Goal: Task Accomplishment & Management: Manage account settings

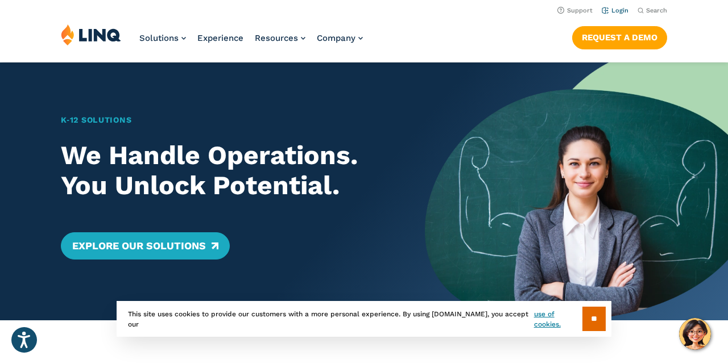
click at [618, 13] on link "Login" at bounding box center [614, 10] width 27 height 7
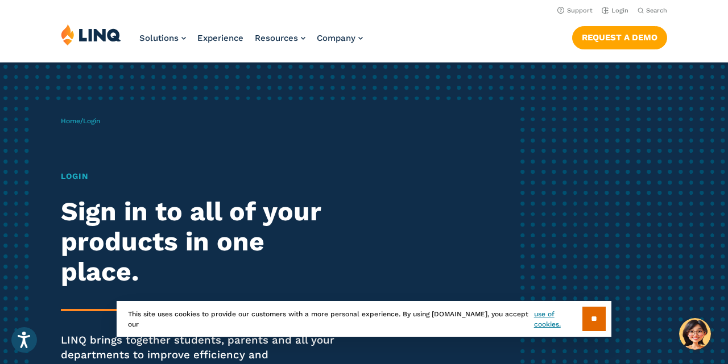
click at [100, 123] on span "Login" at bounding box center [91, 121] width 17 height 8
click at [623, 10] on link "Login" at bounding box center [614, 10] width 27 height 7
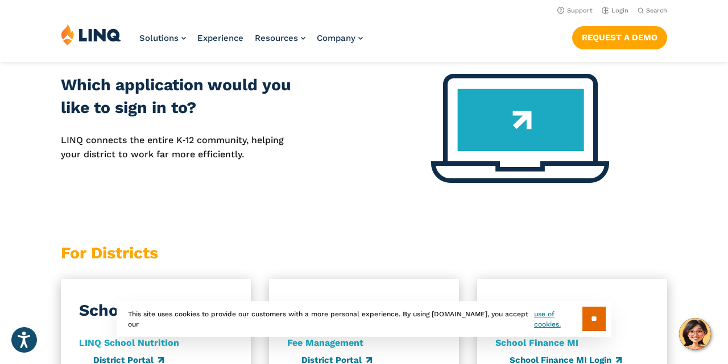
scroll to position [465, 0]
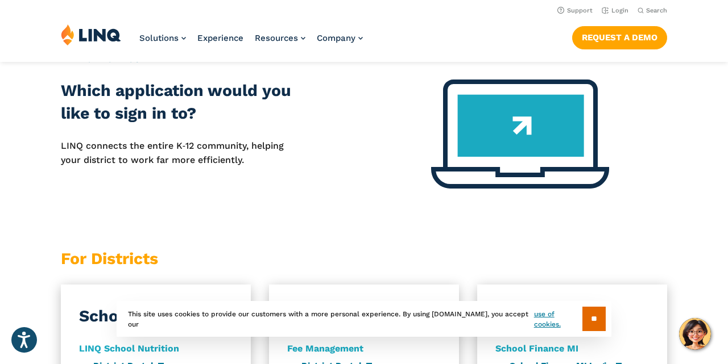
click at [506, 115] on img at bounding box center [520, 134] width 178 height 109
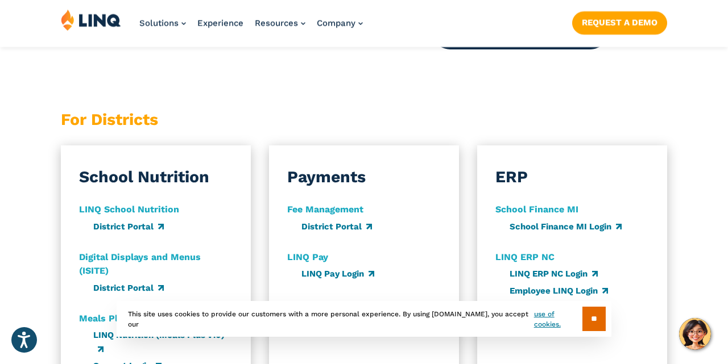
scroll to position [613, 0]
